Goal: Navigation & Orientation: Understand site structure

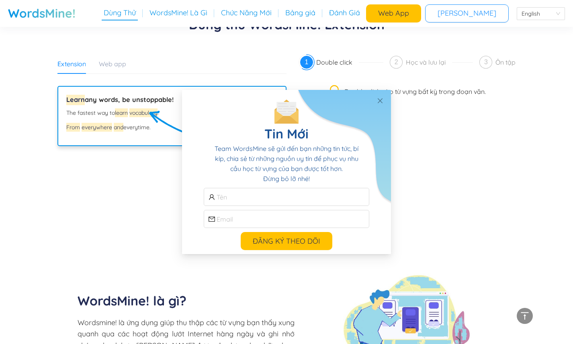
scroll to position [240, 0]
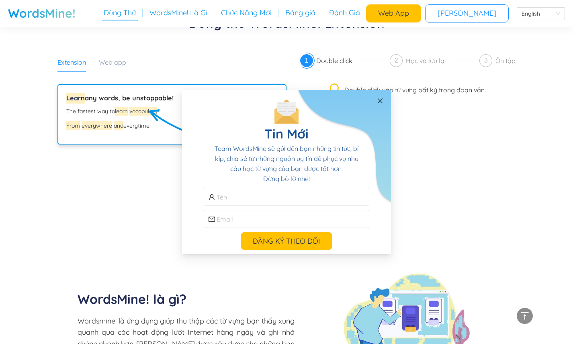
click at [381, 102] on icon "close" at bounding box center [379, 100] width 5 height 5
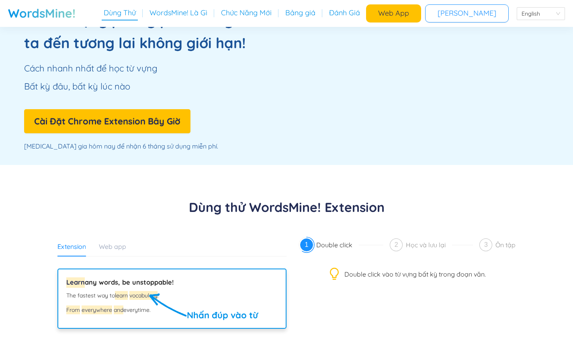
scroll to position [0, 0]
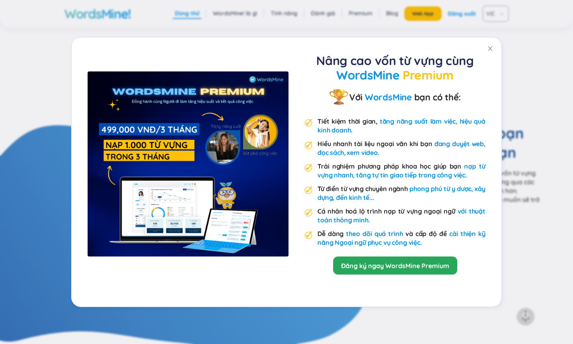
scroll to position [577, 0]
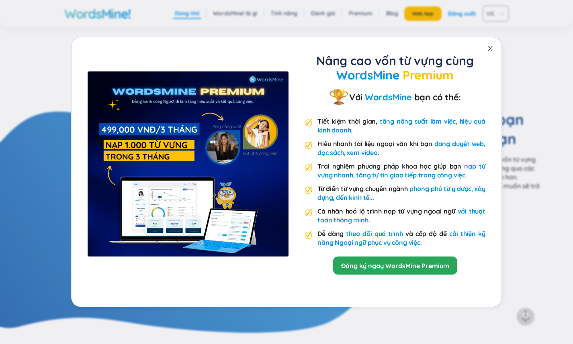
click at [487, 49] on icon "close" at bounding box center [490, 48] width 6 height 6
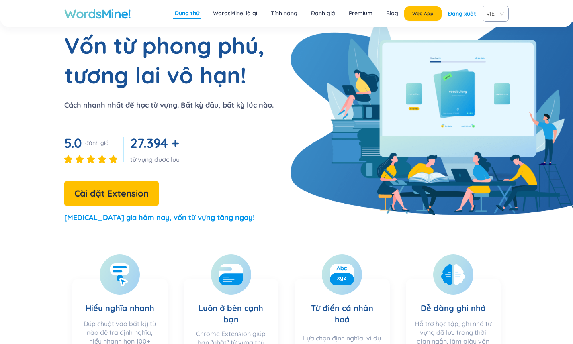
scroll to position [79, 0]
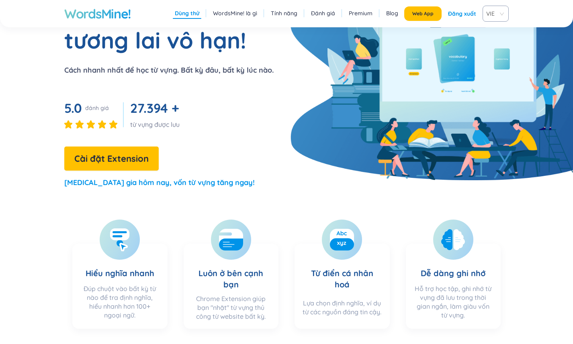
click at [51, 232] on section "Hiểu nghĩa nhanh Đúp chuột vào bất kỳ từ nào để tra định nghĩa, hiểu nhanh hơn …" at bounding box center [286, 270] width 573 height 133
